Goal: Task Accomplishment & Management: Use online tool/utility

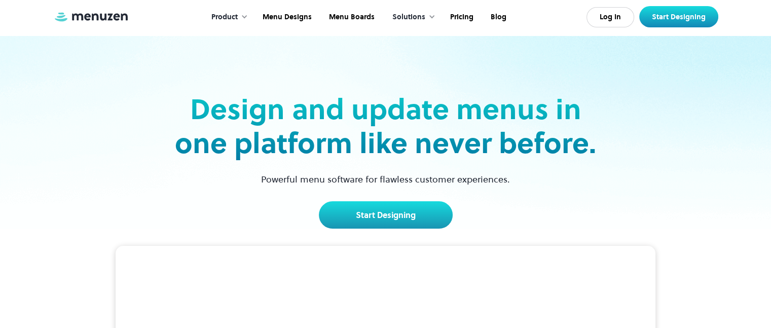
click at [334, 56] on div "Design and update menus in one platform like never before. Powerful menu softwa…" at bounding box center [385, 131] width 659 height 193
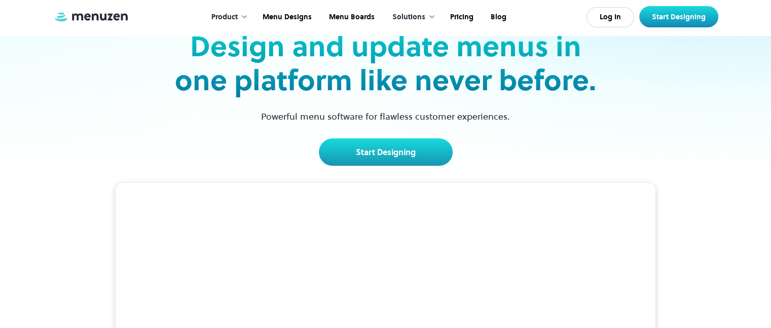
scroll to position [61, 0]
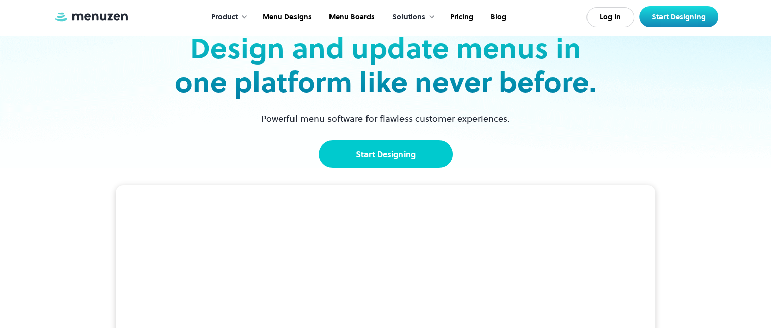
click at [378, 149] on link "Start Designing" at bounding box center [386, 153] width 134 height 27
